Goal: Information Seeking & Learning: Learn about a topic

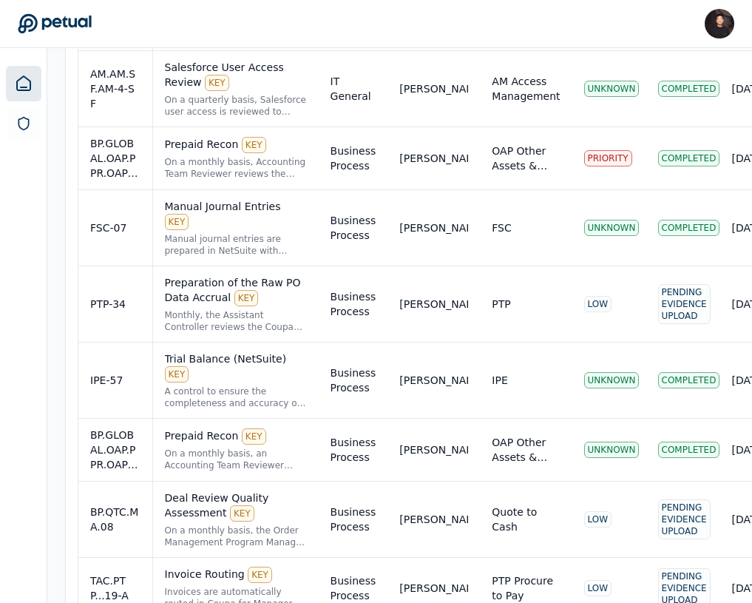
scroll to position [852, 0]
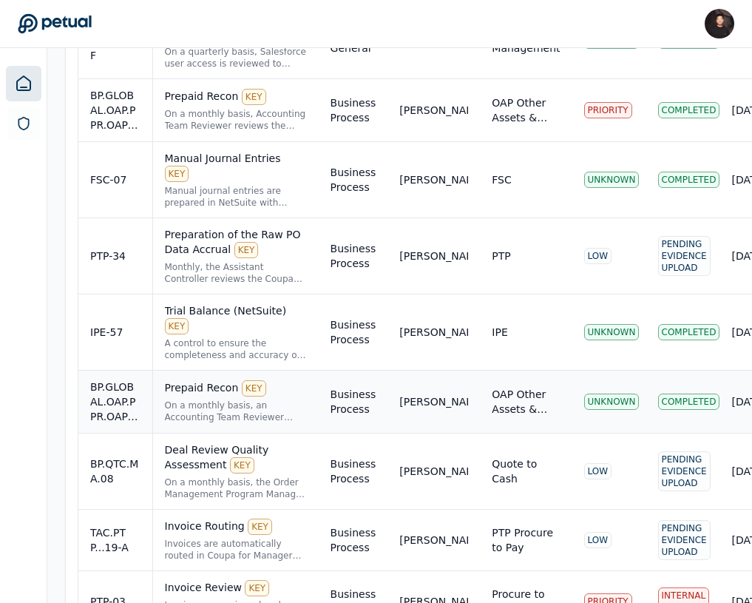
click at [388, 371] on td "Business Process" at bounding box center [354, 402] width 70 height 63
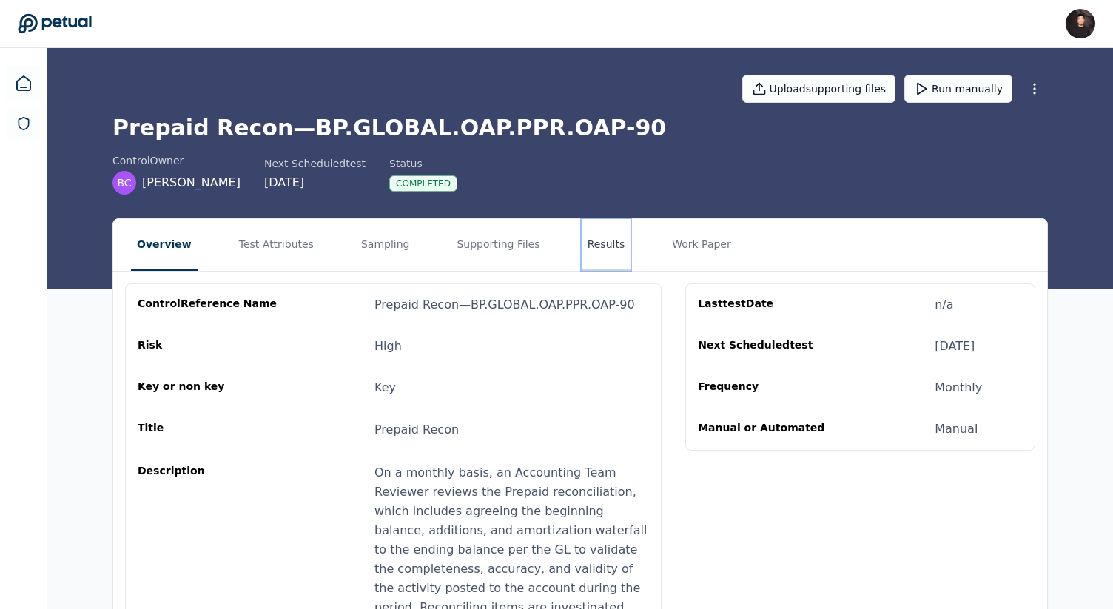
click at [605, 257] on button "Results" at bounding box center [606, 245] width 50 height 52
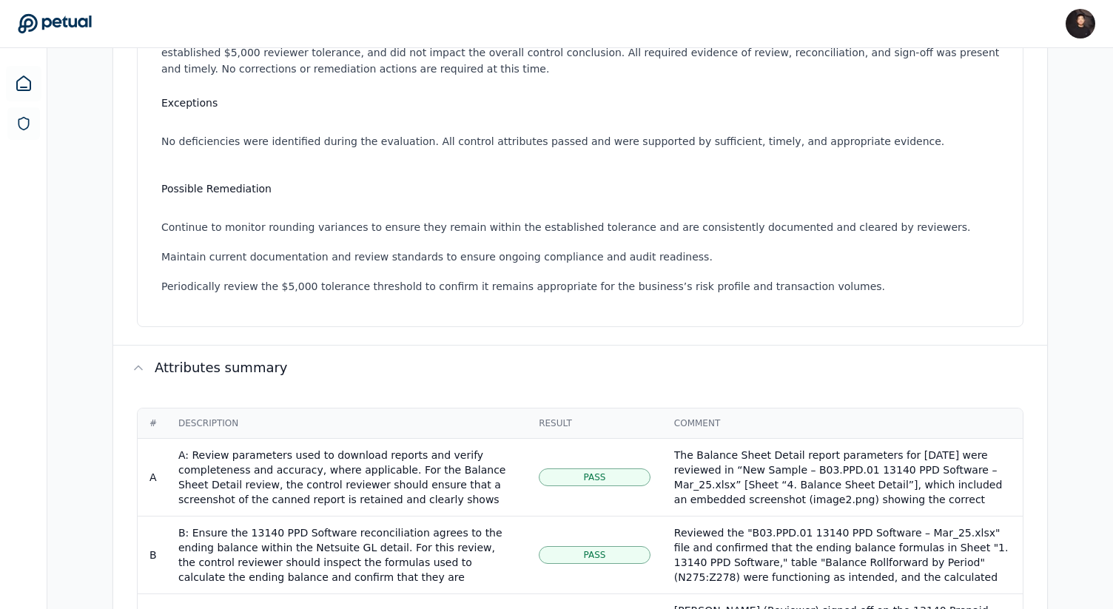
scroll to position [647, 0]
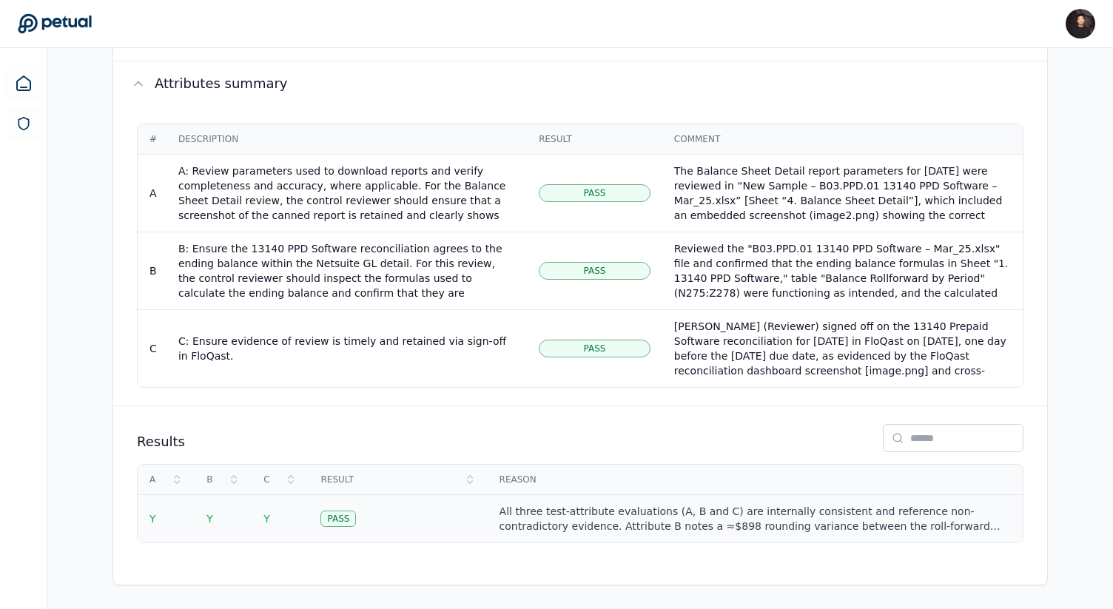
click at [508, 526] on div "All three test-attribute evaluations (A, B and C) are internally consistent and…" at bounding box center [754, 519] width 511 height 30
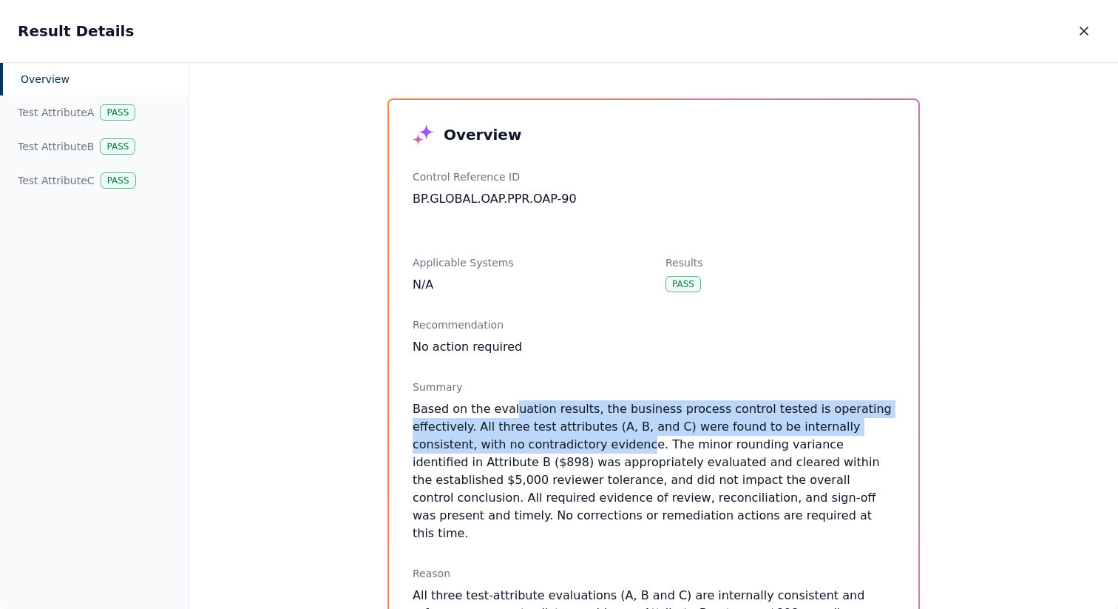
drag, startPoint x: 507, startPoint y: 417, endPoint x: 566, endPoint y: 448, distance: 66.2
click at [566, 448] on p "Based on the evaluation results, the business process control tested is operati…" at bounding box center [654, 471] width 482 height 142
click at [757, 27] on icon "button" at bounding box center [1084, 31] width 15 height 15
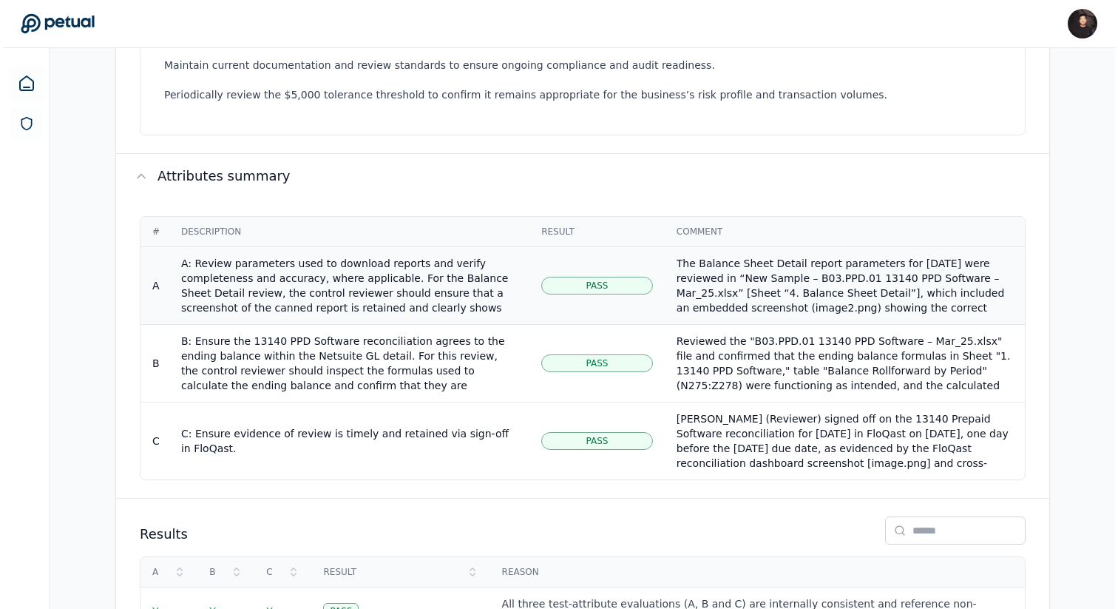
scroll to position [647, 0]
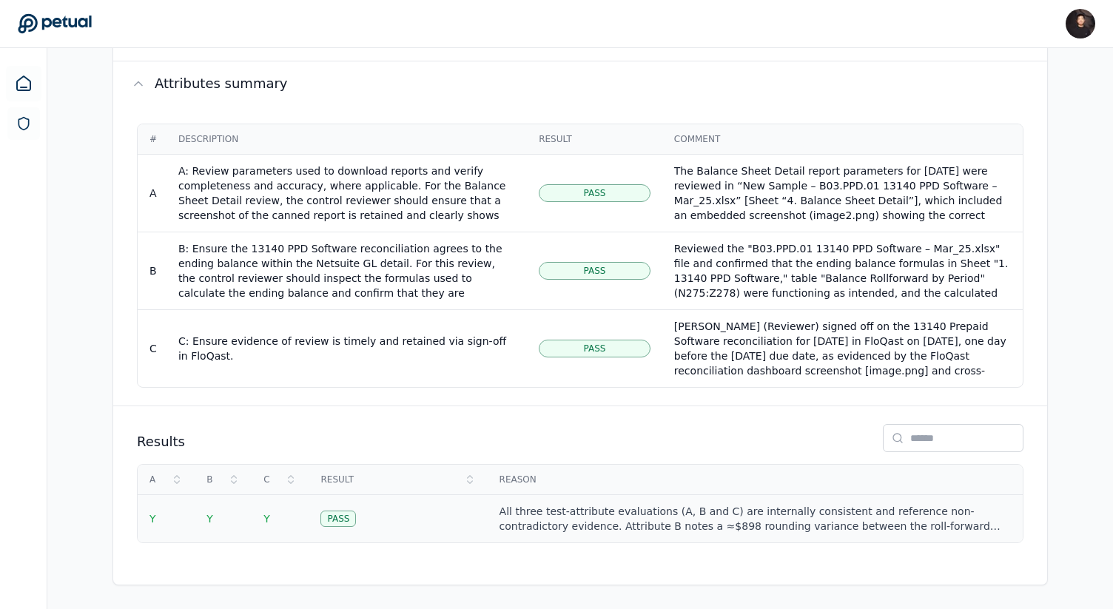
click at [669, 507] on div "All three test-attribute evaluations (A, B and C) are internally consistent and…" at bounding box center [754, 519] width 511 height 30
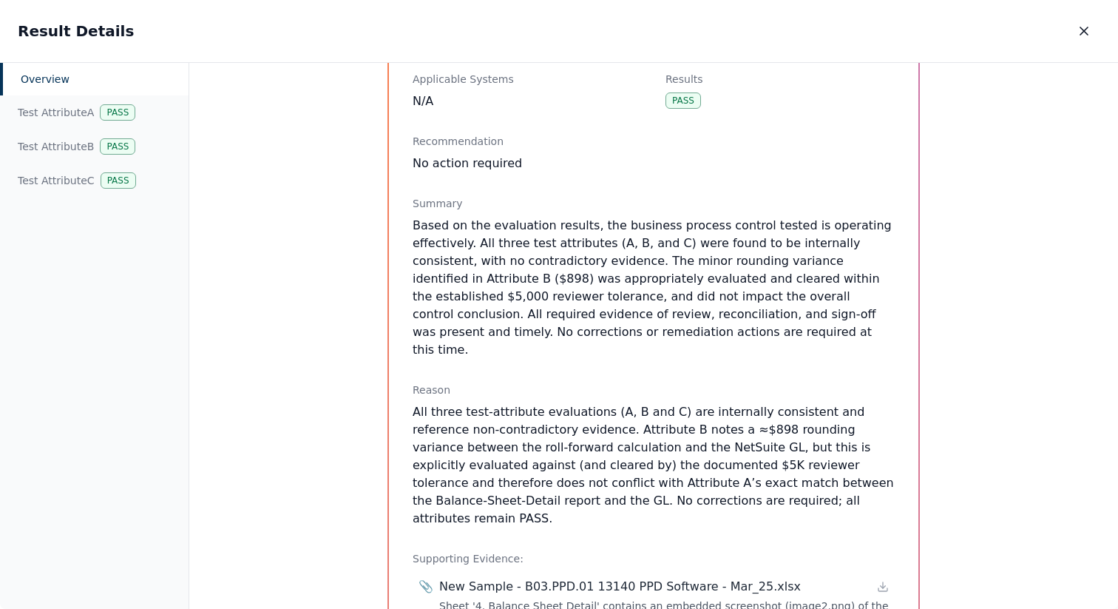
scroll to position [214, 0]
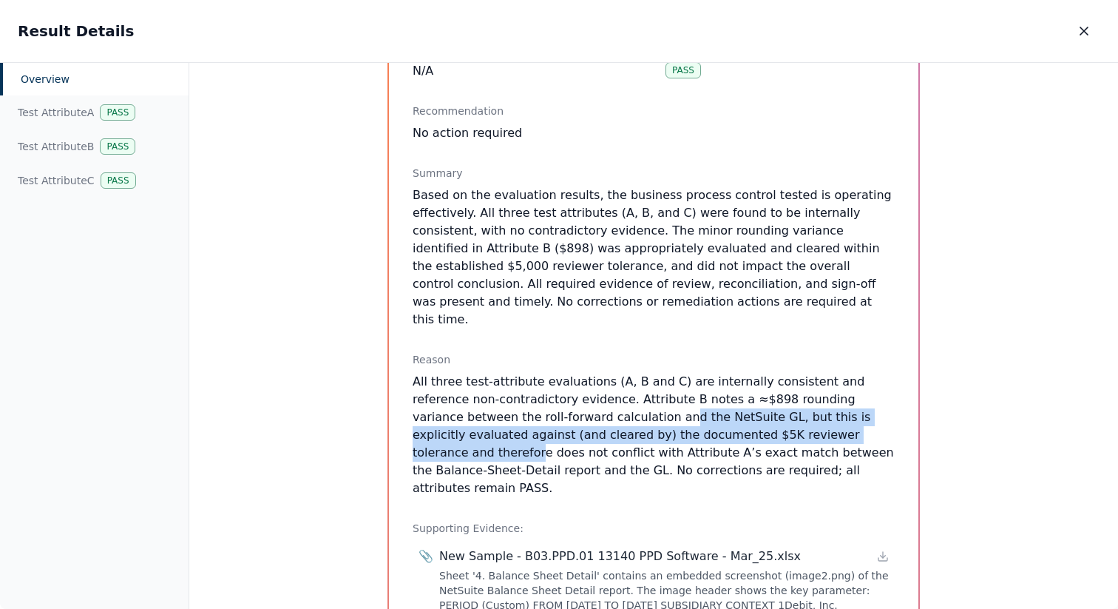
drag, startPoint x: 548, startPoint y: 401, endPoint x: 756, endPoint y: 419, distance: 208.6
click at [756, 419] on p "All three test-attribute evaluations (A, B and C) are internally consistent and…" at bounding box center [654, 435] width 482 height 124
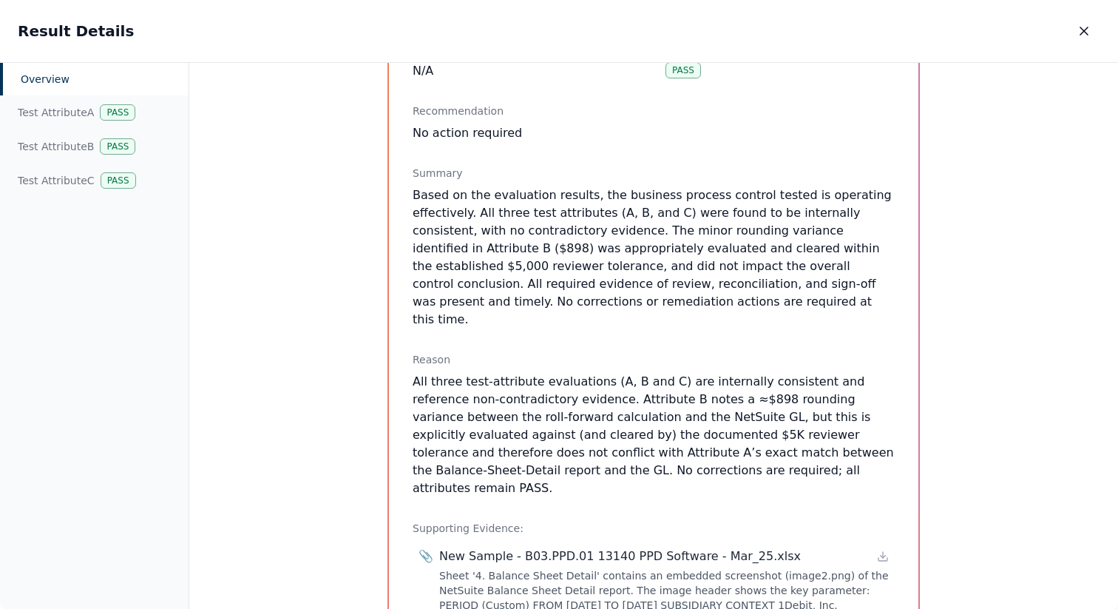
click at [662, 373] on p "All three test-attribute evaluations (A, B and C) are internally consistent and…" at bounding box center [654, 435] width 482 height 124
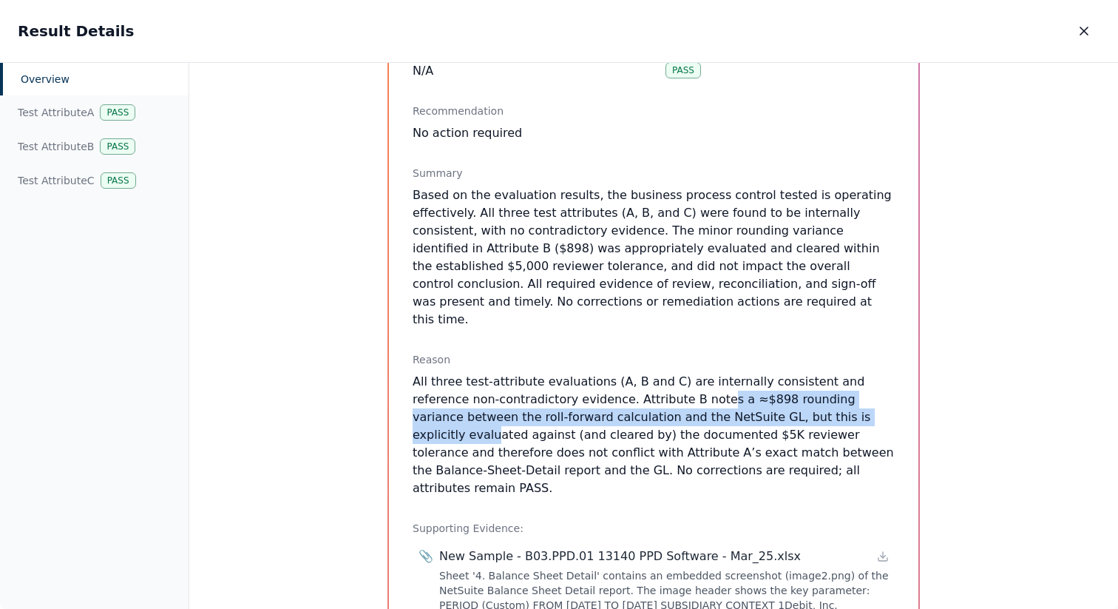
drag, startPoint x: 652, startPoint y: 385, endPoint x: 786, endPoint y: 395, distance: 135.0
click at [757, 395] on p "All three test-attribute evaluations (A, B and C) are internally consistent and…" at bounding box center [654, 435] width 482 height 124
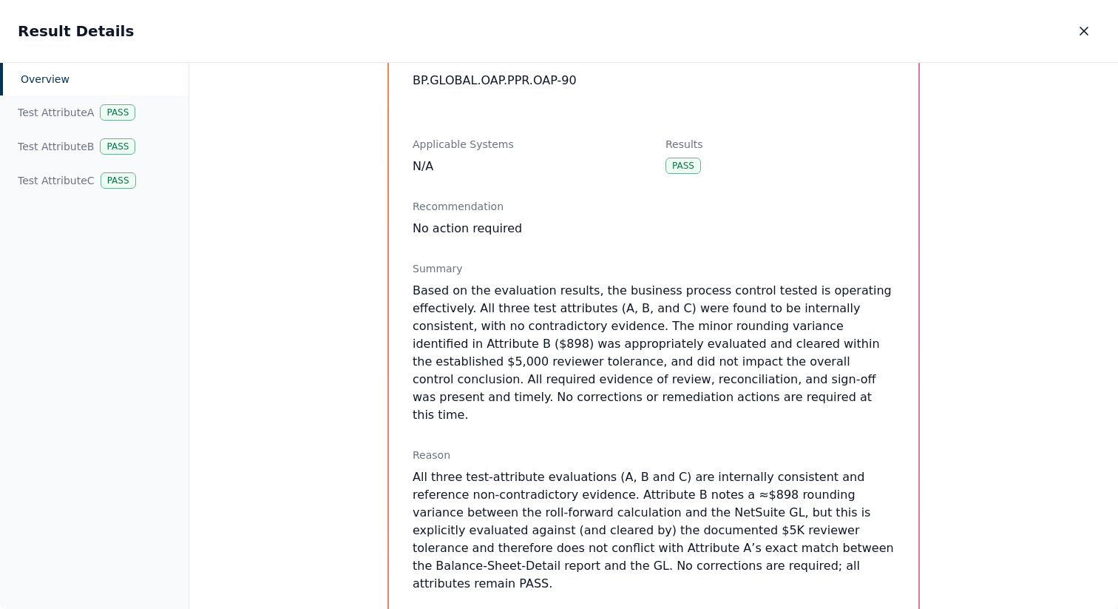
scroll to position [162, 0]
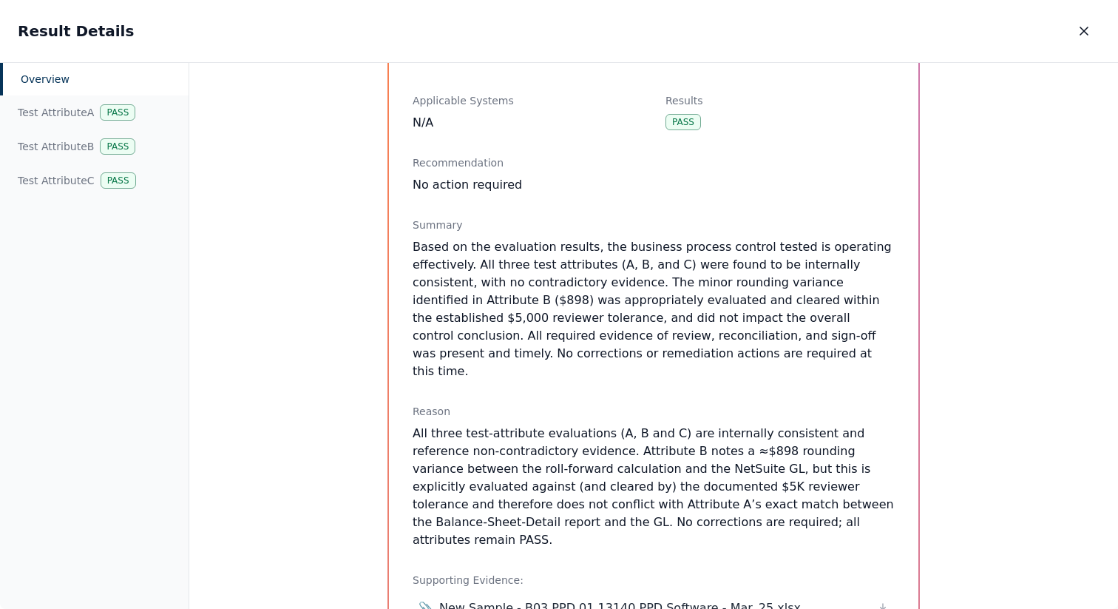
drag, startPoint x: 586, startPoint y: 438, endPoint x: 795, endPoint y: 456, distance: 210.1
click at [795, 456] on p "All three test-attribute evaluations (A, B and C) are internally consistent and…" at bounding box center [654, 487] width 482 height 124
drag, startPoint x: 795, startPoint y: 456, endPoint x: 575, endPoint y: 451, distance: 220.5
click at [575, 451] on p "All three test-attribute evaluations (A, B and C) are internally consistent and…" at bounding box center [654, 487] width 482 height 124
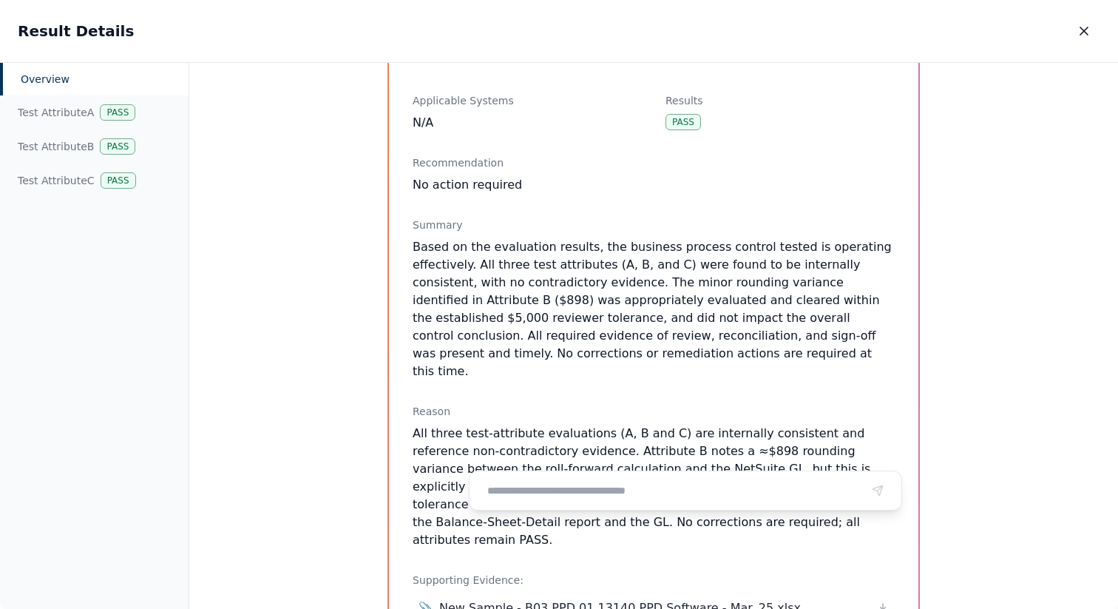
click at [573, 433] on p "All three test-attribute evaluations (A, B and C) are internally consistent and…" at bounding box center [654, 487] width 482 height 124
